Goal: Task Accomplishment & Management: Complete application form

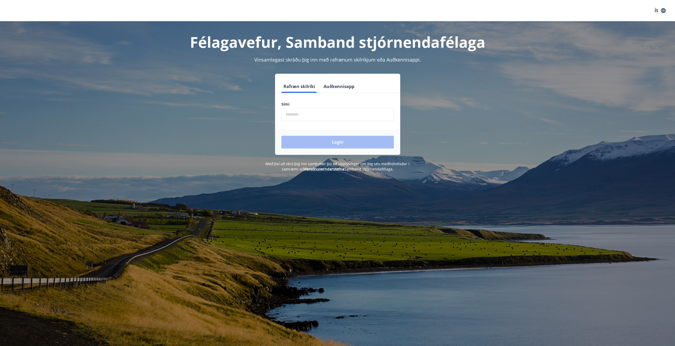
click at [327, 109] on input "phone" at bounding box center [337, 114] width 112 height 13
type input "********"
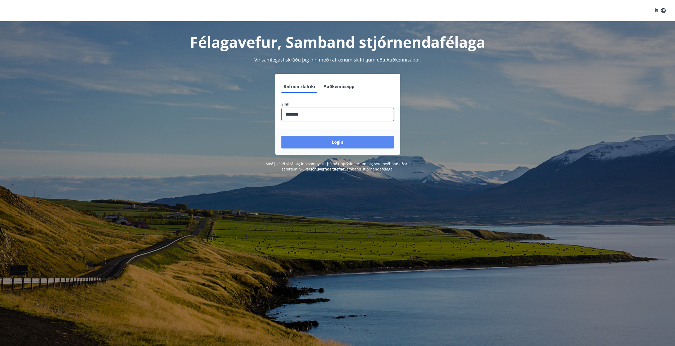
click at [308, 138] on button "Login" at bounding box center [337, 142] width 112 height 13
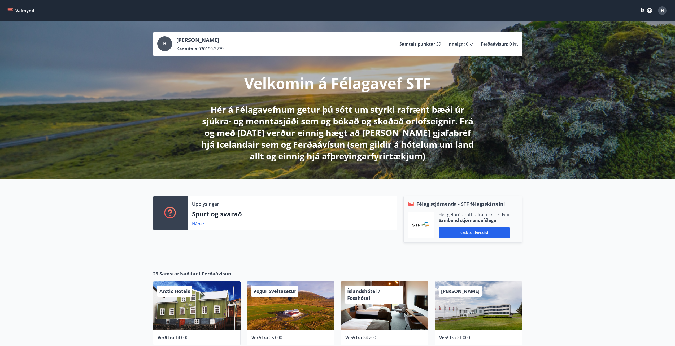
click at [11, 10] on icon "menu" at bounding box center [10, 9] width 5 height 1
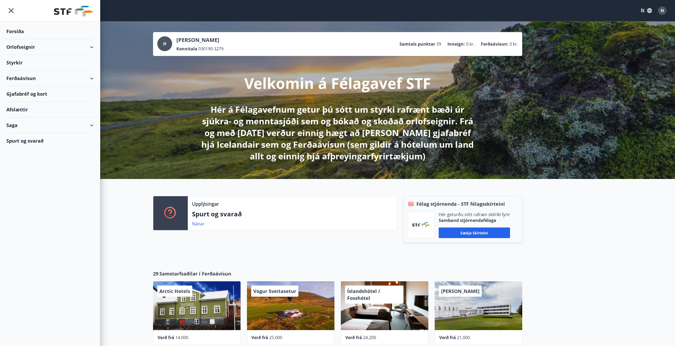
click at [28, 39] on div "Styrkir" at bounding box center [49, 32] width 87 height 16
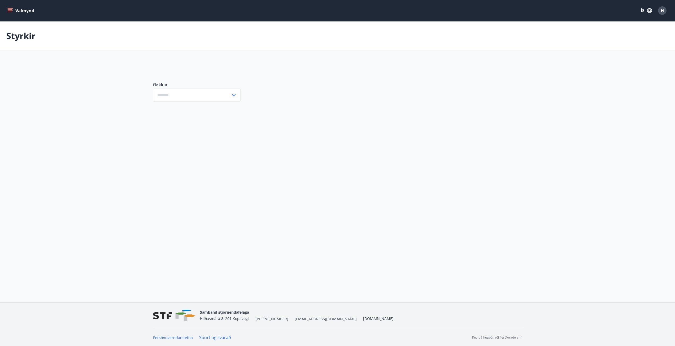
type input "***"
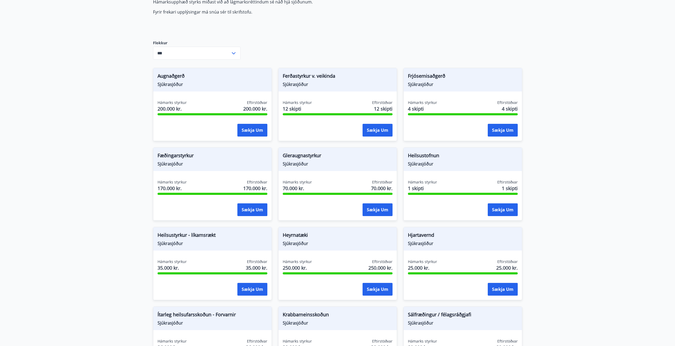
scroll to position [80, 0]
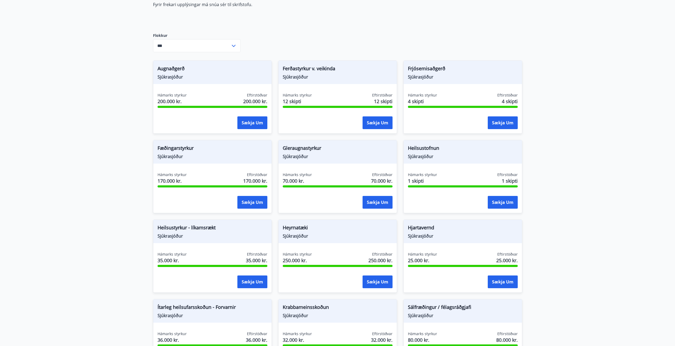
drag, startPoint x: 240, startPoint y: 243, endPoint x: 206, endPoint y: 254, distance: 35.9
drag, startPoint x: 206, startPoint y: 254, endPoint x: 104, endPoint y: 247, distance: 101.8
click at [104, 248] on main "Styrkir Hér fyrir neðan getur þú sótt um þá styrki sem þér standa til boða úr m…" at bounding box center [337, 240] width 675 height 596
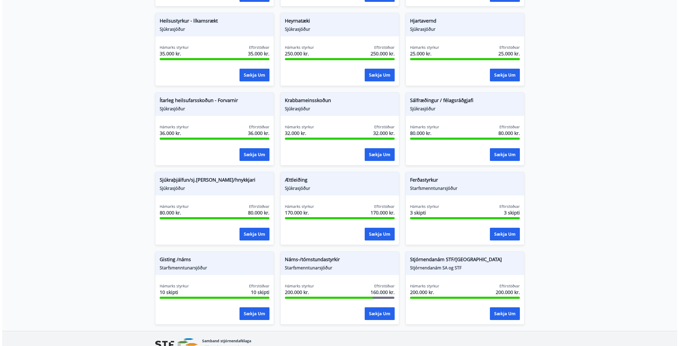
scroll to position [292, 0]
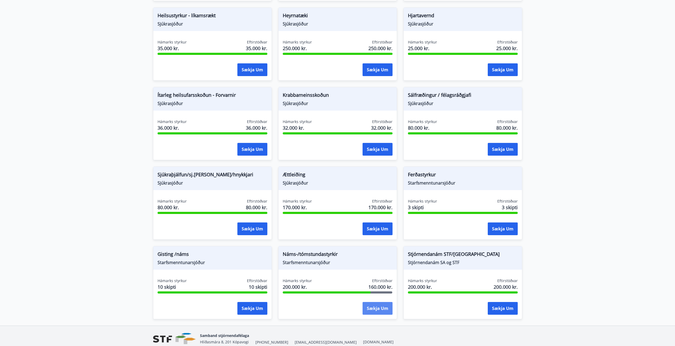
click at [374, 310] on button "Sækja um" at bounding box center [378, 308] width 30 height 13
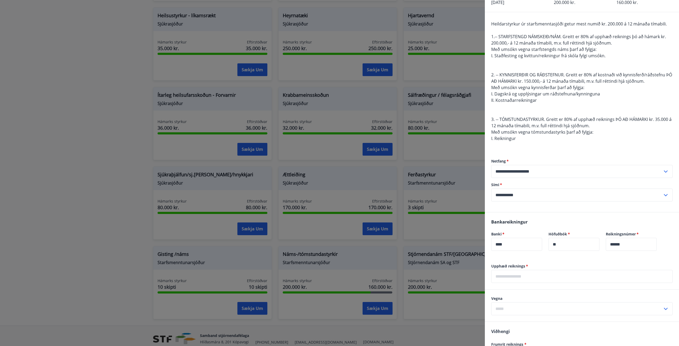
scroll to position [97, 0]
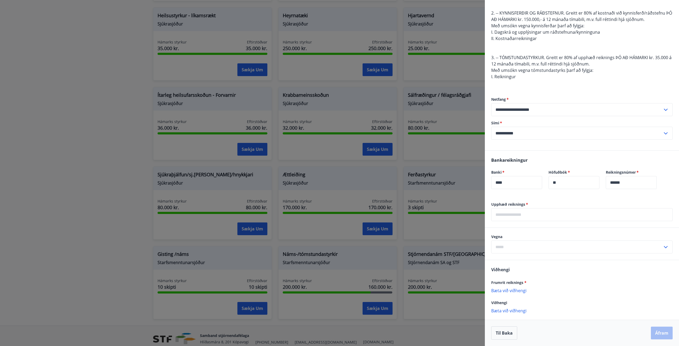
click at [543, 213] on input "text" at bounding box center [581, 214] width 181 height 13
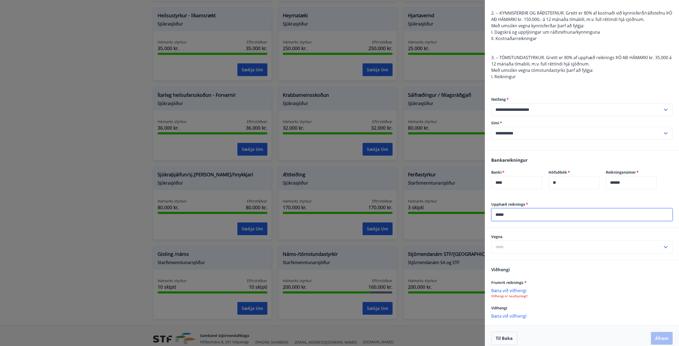
type input "*****"
click at [534, 249] on input "text" at bounding box center [576, 247] width 171 height 13
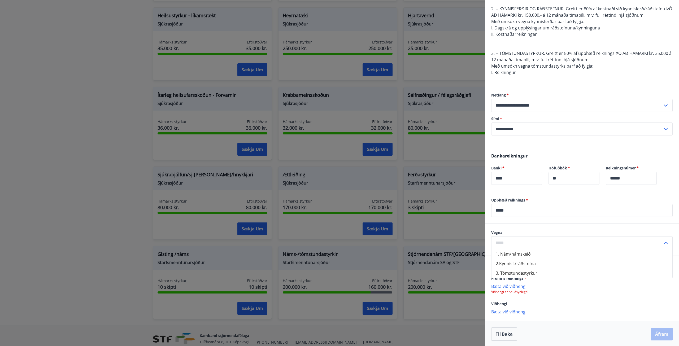
scroll to position [102, 0]
click at [523, 253] on li "1. Nám/námskeið" at bounding box center [581, 253] width 181 height 10
type input "**********"
click at [511, 285] on p "Bæta við viðhengi" at bounding box center [581, 284] width 181 height 5
click at [656, 335] on button "Áfram" at bounding box center [662, 333] width 22 height 13
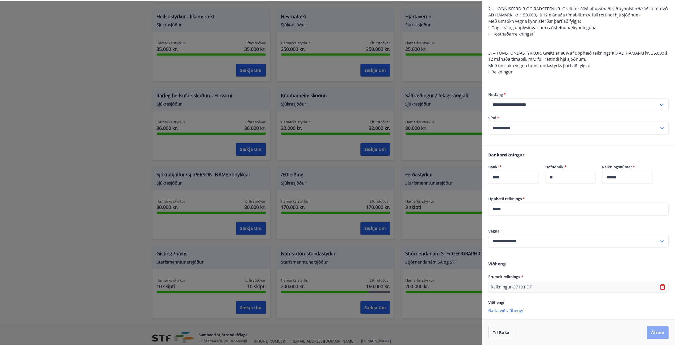
scroll to position [0, 0]
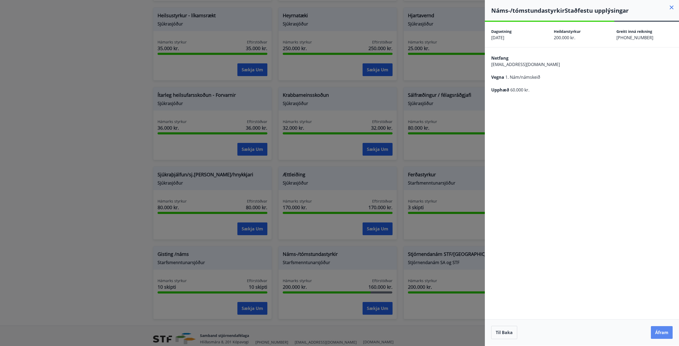
click at [663, 332] on button "Áfram" at bounding box center [662, 332] width 22 height 13
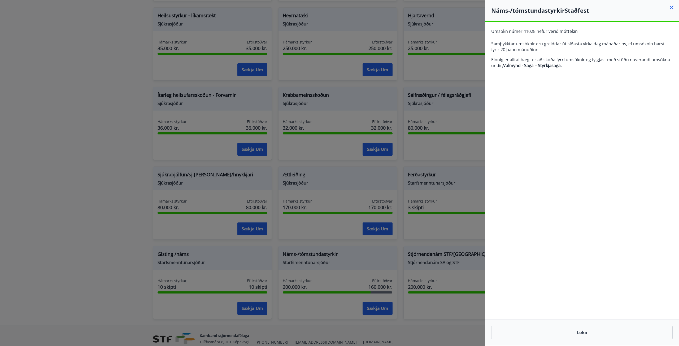
click at [672, 7] on icon at bounding box center [671, 7] width 6 height 6
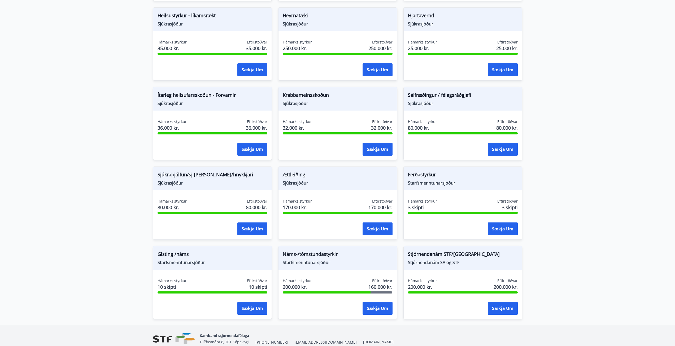
click at [556, 269] on main "Styrkir Hér fyrir neðan getur þú sótt um þá styrki sem þér standa til boða úr m…" at bounding box center [337, 28] width 675 height 596
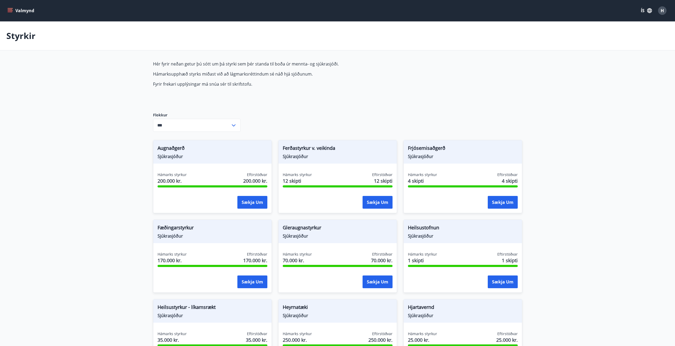
click at [8, 13] on icon "menu" at bounding box center [9, 10] width 5 height 5
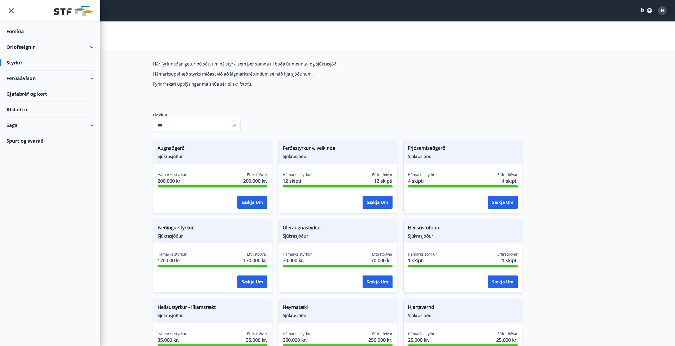
click at [95, 127] on div "Saga" at bounding box center [50, 126] width 100 height 16
click at [20, 163] on div "Umsóknir" at bounding box center [50, 160] width 79 height 11
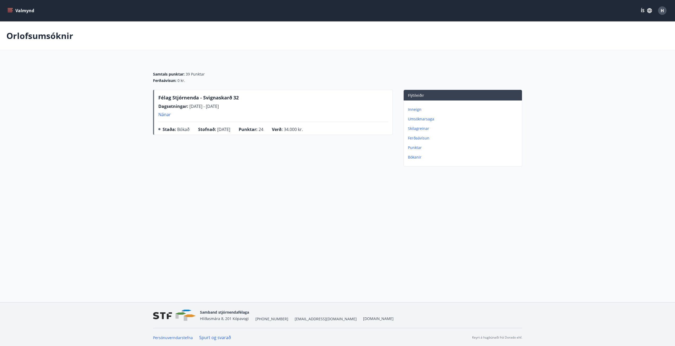
click at [418, 119] on p "Umsóknarsaga" at bounding box center [464, 118] width 112 height 5
